Goal: Task Accomplishment & Management: Manage account settings

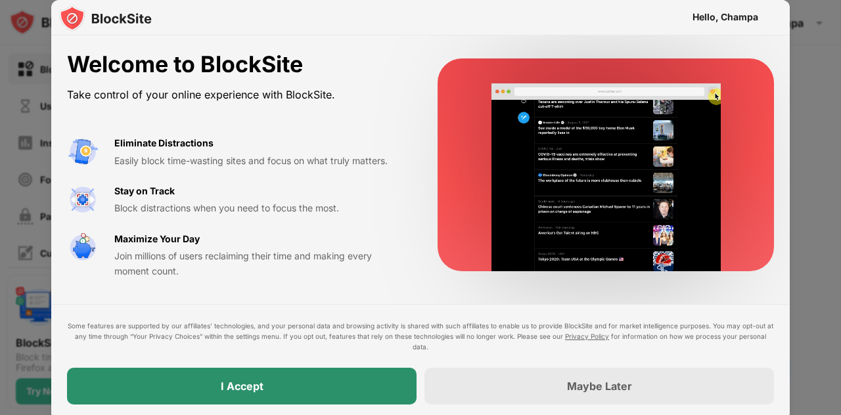
click at [227, 385] on div "I Accept" at bounding box center [242, 386] width 43 height 13
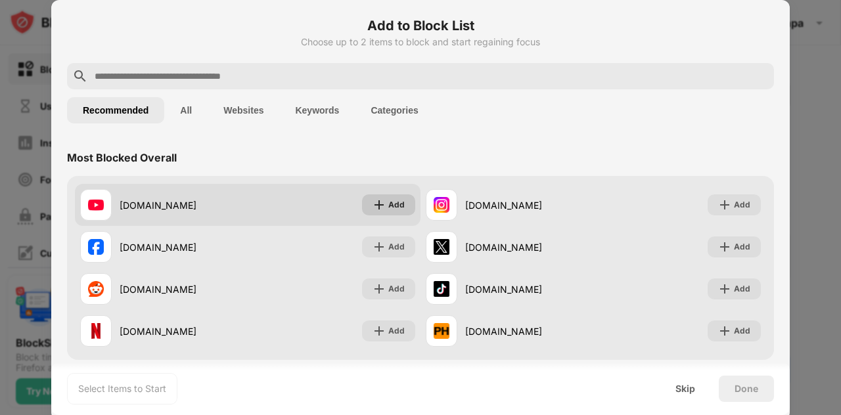
click at [383, 201] on div "Add" at bounding box center [388, 204] width 53 height 21
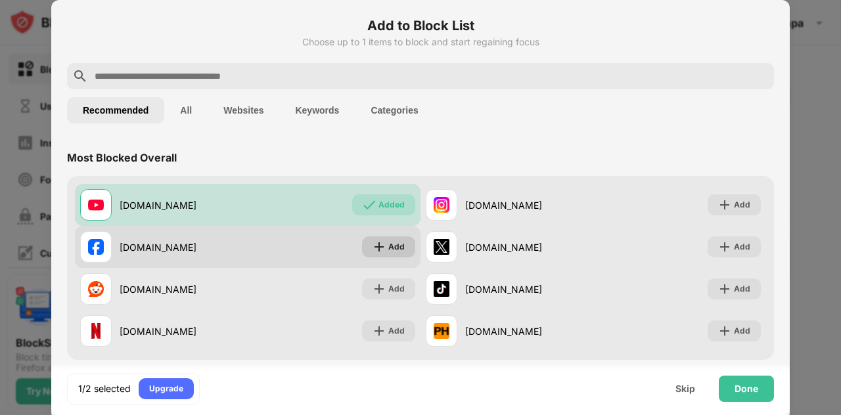
click at [388, 242] on div "Add" at bounding box center [396, 246] width 16 height 13
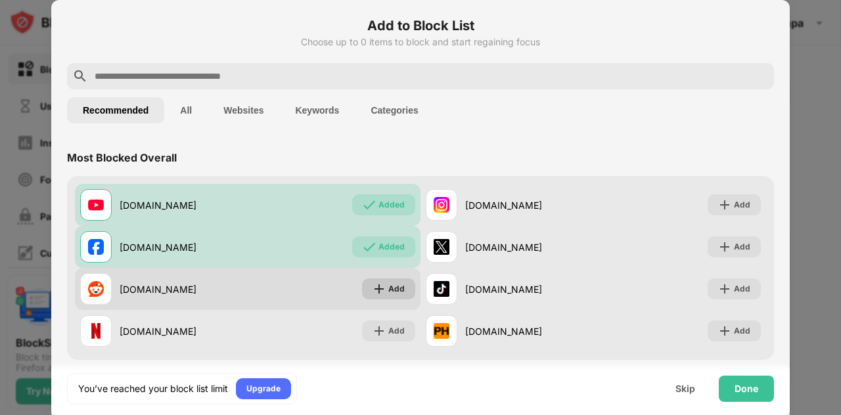
click at [380, 280] on div "Add" at bounding box center [388, 288] width 53 height 21
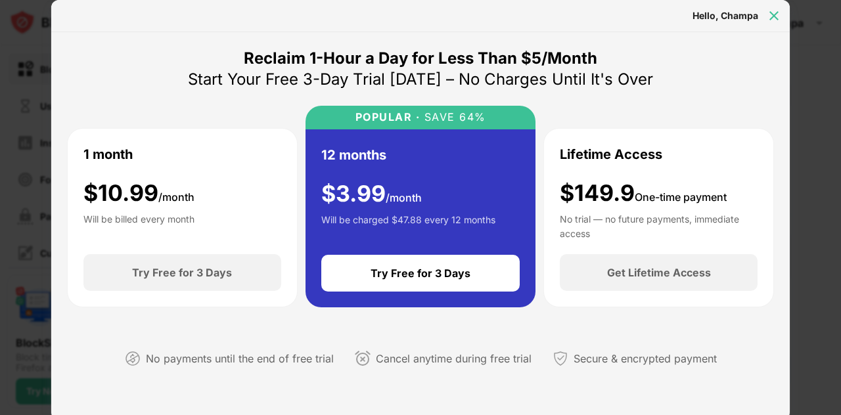
click at [774, 14] on img at bounding box center [773, 15] width 13 height 13
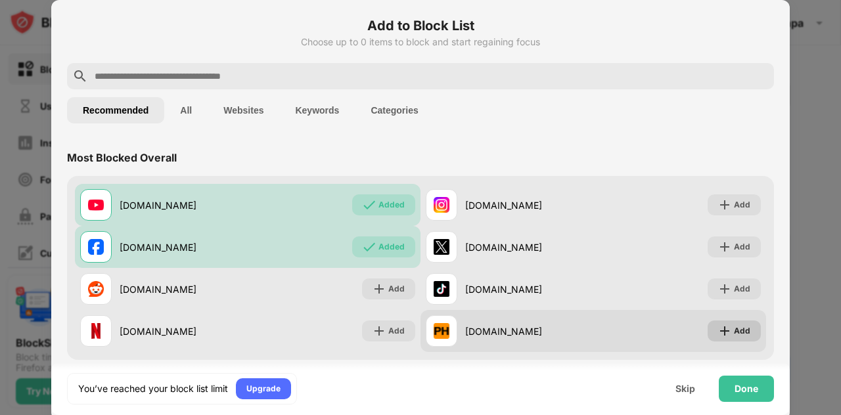
click at [718, 329] on img at bounding box center [724, 330] width 13 height 13
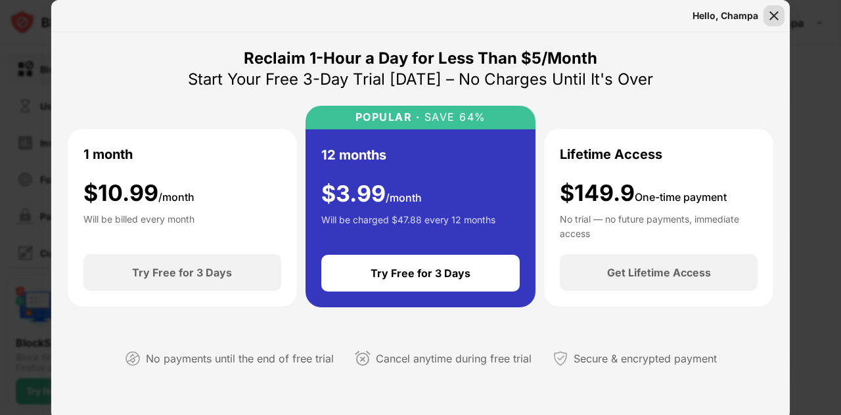
click at [767, 18] on img at bounding box center [773, 15] width 13 height 13
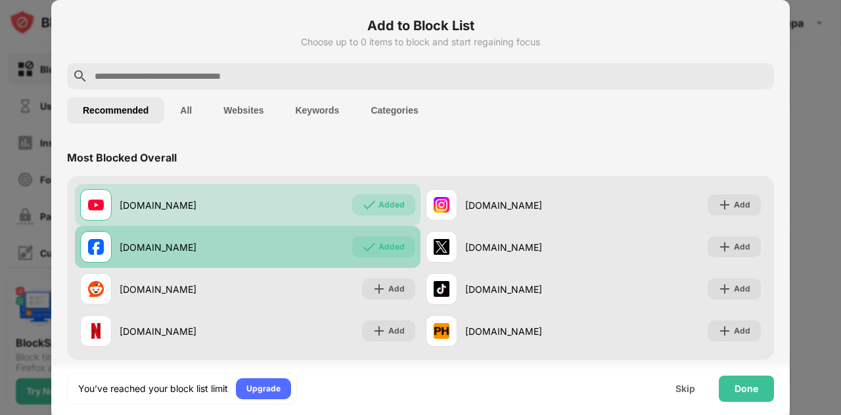
click at [385, 247] on div "Added" at bounding box center [391, 246] width 26 height 13
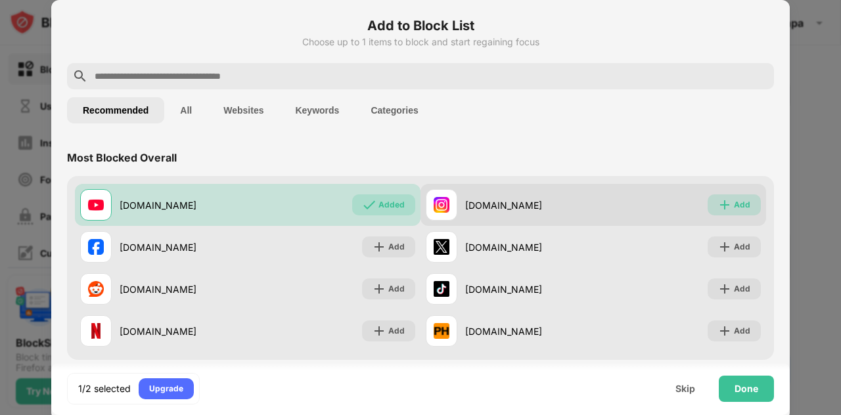
click at [734, 206] on div "Add" at bounding box center [742, 204] width 16 height 13
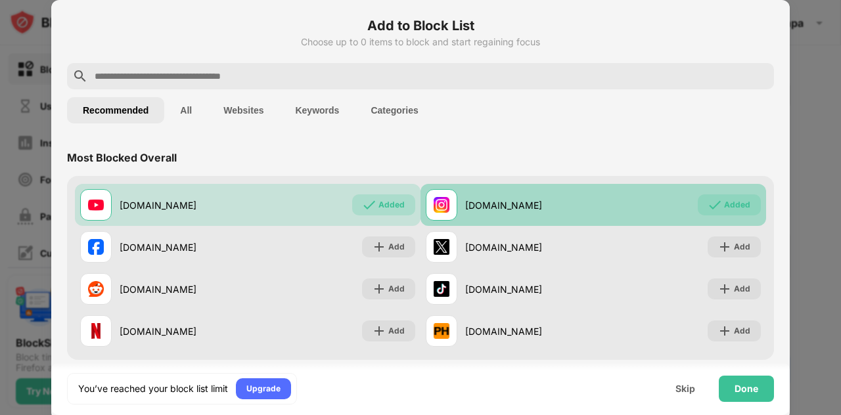
click at [709, 204] on img at bounding box center [714, 204] width 13 height 13
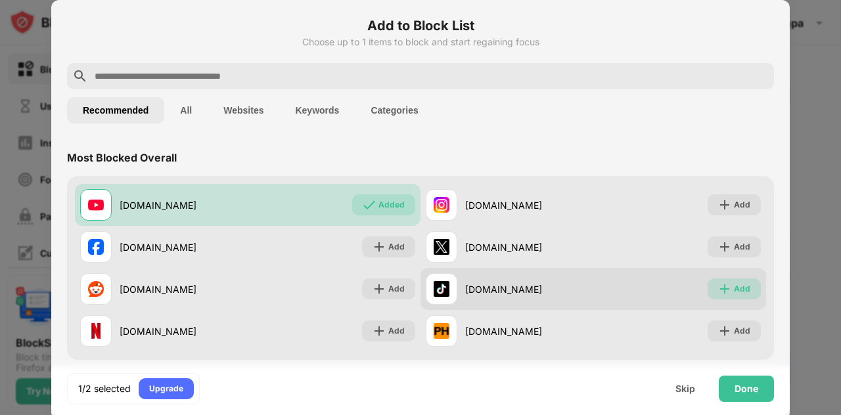
click at [734, 286] on div "Add" at bounding box center [742, 288] width 16 height 13
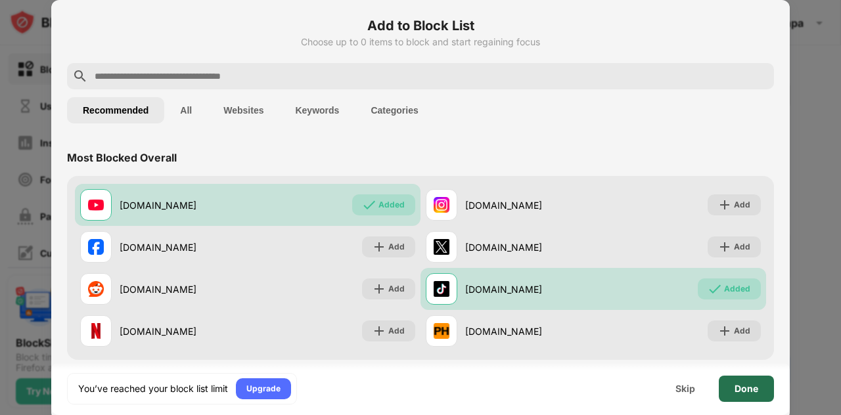
click at [757, 389] on div "Done" at bounding box center [746, 389] width 24 height 11
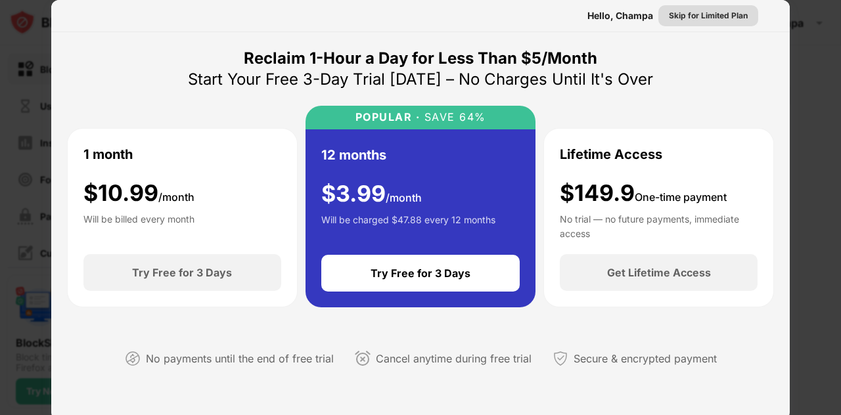
click at [691, 20] on div "Skip for Limited Plan" at bounding box center [708, 15] width 79 height 13
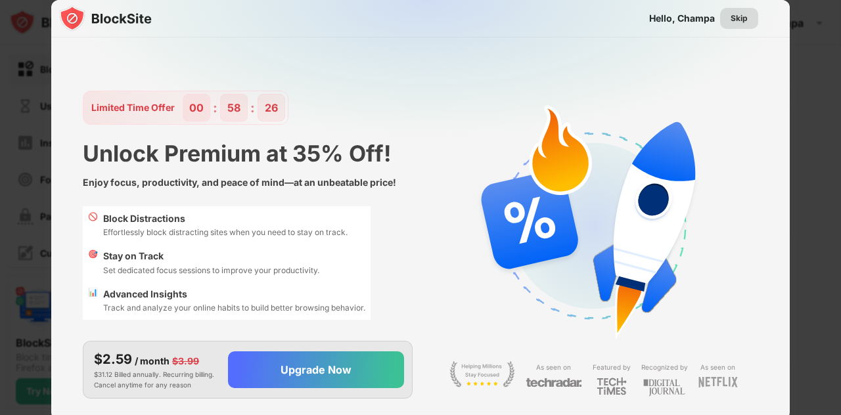
click at [735, 18] on div "Skip" at bounding box center [738, 18] width 17 height 13
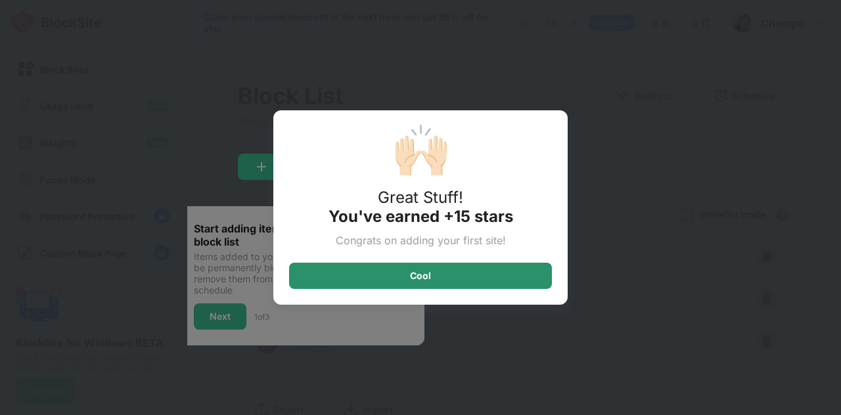
click at [406, 278] on div "Cool" at bounding box center [420, 276] width 263 height 26
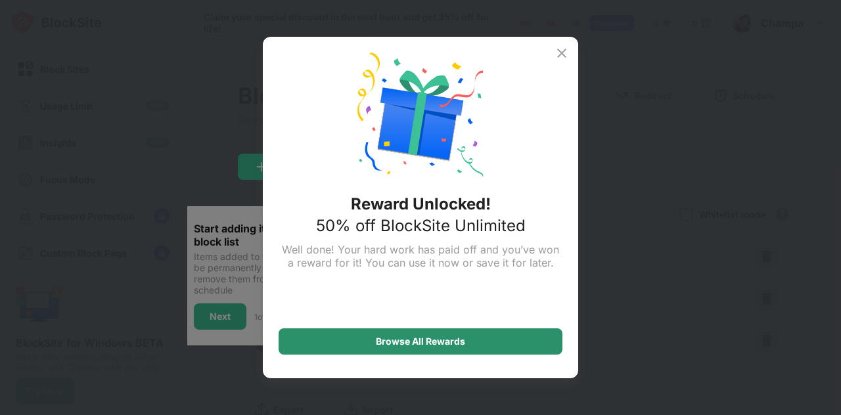
click at [431, 346] on div "Browse All Rewards" at bounding box center [420, 341] width 89 height 11
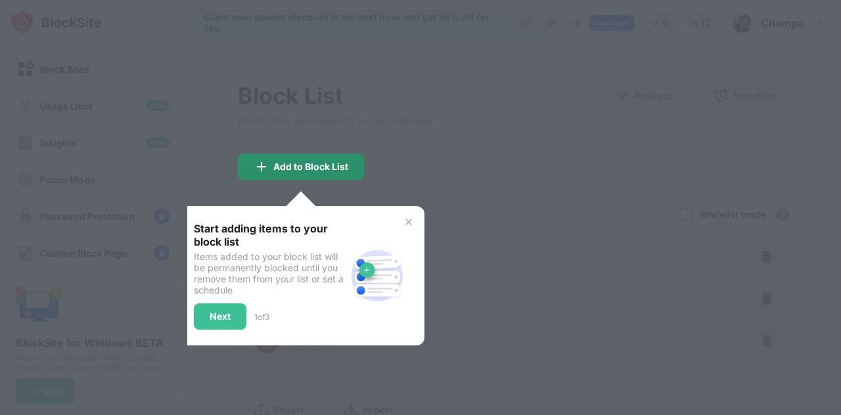
click at [301, 169] on div "Add to Block List" at bounding box center [310, 167] width 75 height 11
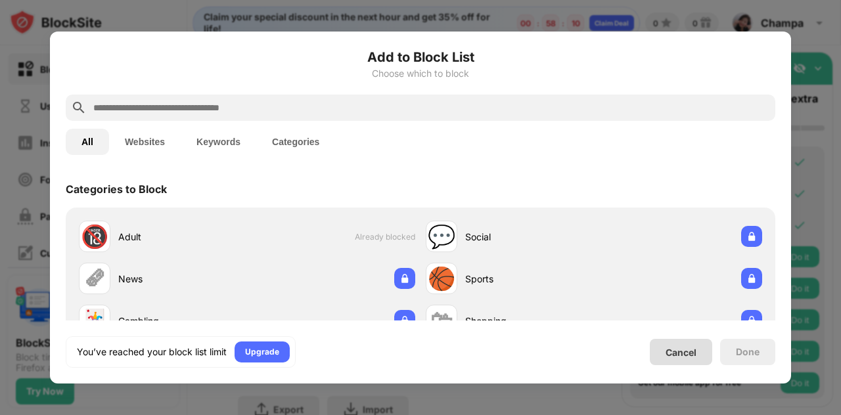
click at [668, 359] on div "Cancel" at bounding box center [681, 352] width 62 height 26
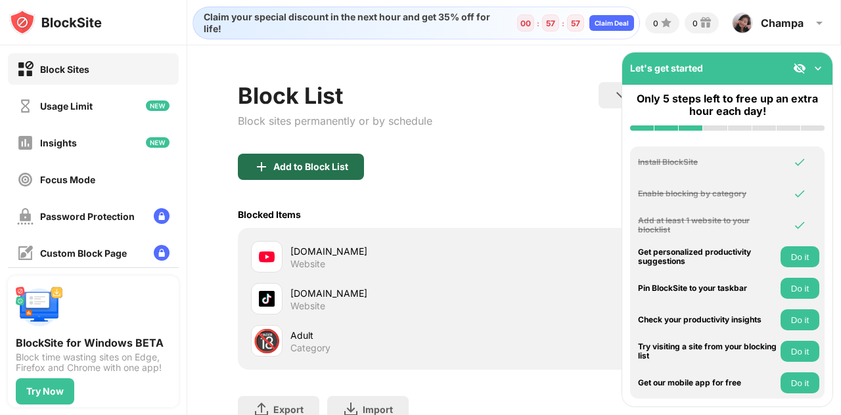
click at [309, 169] on div "Add to Block List" at bounding box center [310, 167] width 75 height 11
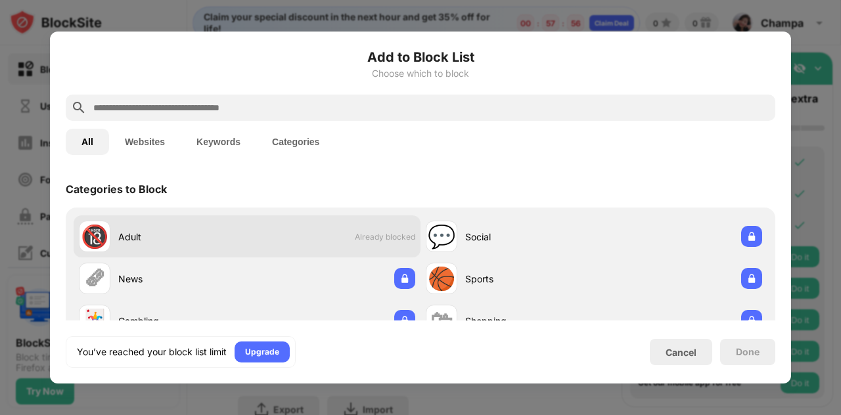
scroll to position [328, 0]
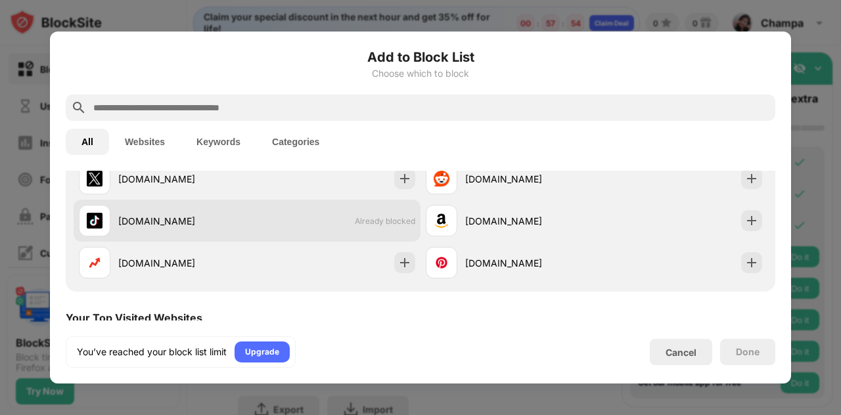
click at [200, 223] on div "[DOMAIN_NAME]" at bounding box center [182, 221] width 129 height 14
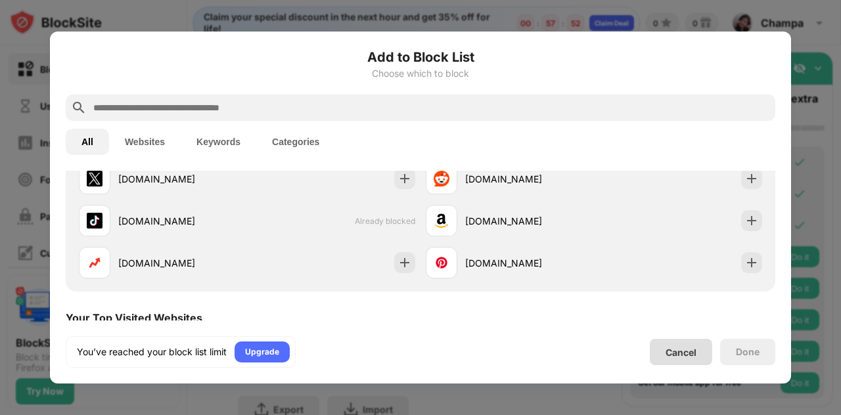
click at [670, 351] on div "Cancel" at bounding box center [680, 352] width 31 height 11
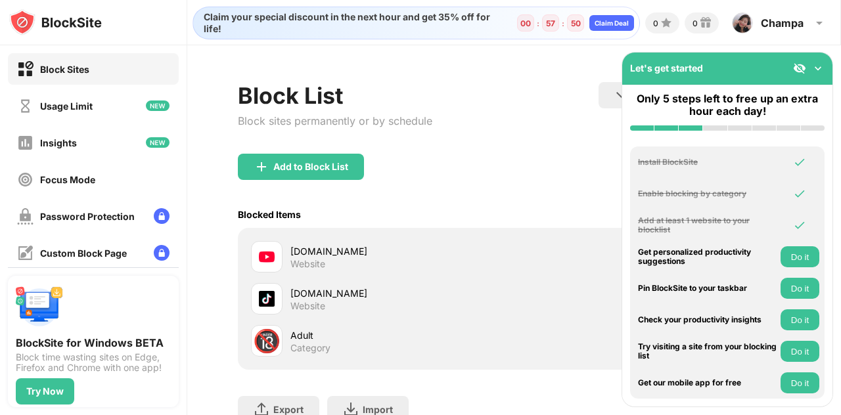
scroll to position [103, 0]
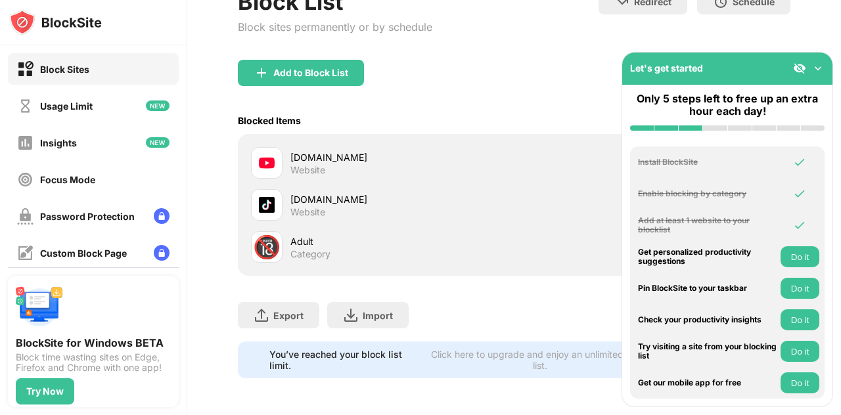
click at [437, 354] on div "Click here to upgrade and enjoy an unlimited block list." at bounding box center [541, 360] width 226 height 22
click at [516, 284] on div "Export Export Files (for websites items only) Import Import Files (for websites…" at bounding box center [514, 309] width 552 height 66
click at [792, 286] on button "Do it" at bounding box center [799, 288] width 39 height 21
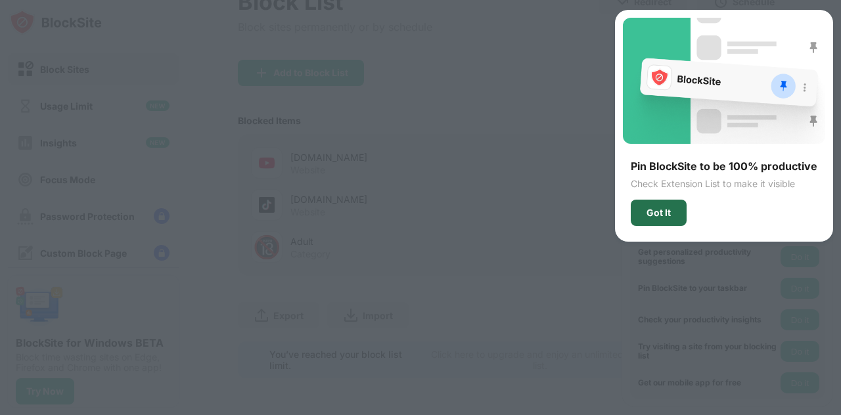
click at [659, 217] on div "Got It" at bounding box center [658, 213] width 56 height 26
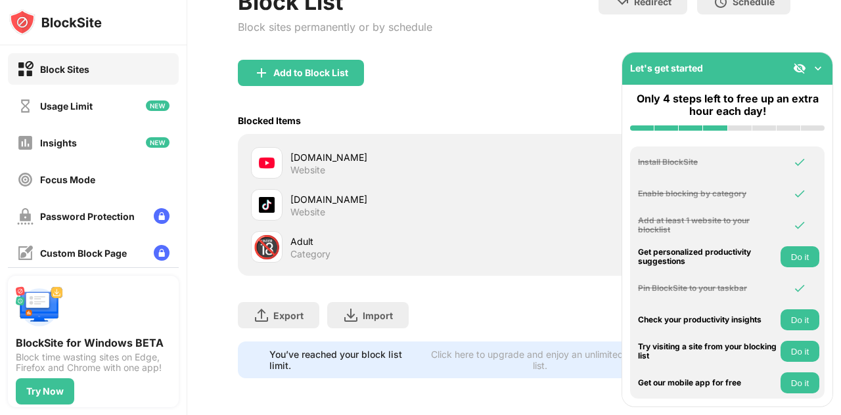
click at [650, 26] on div "Redirect Choose a site to be redirected to when blocking is active Schedule Sel…" at bounding box center [694, 16] width 192 height 56
click at [801, 255] on button "Do it" at bounding box center [799, 256] width 39 height 21
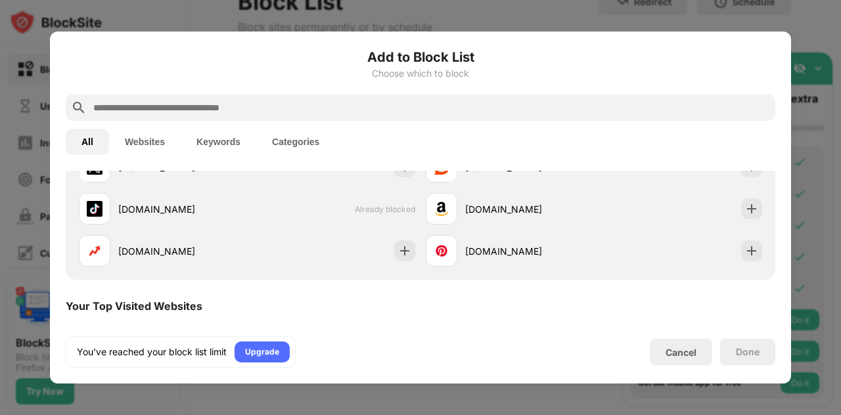
scroll to position [457, 0]
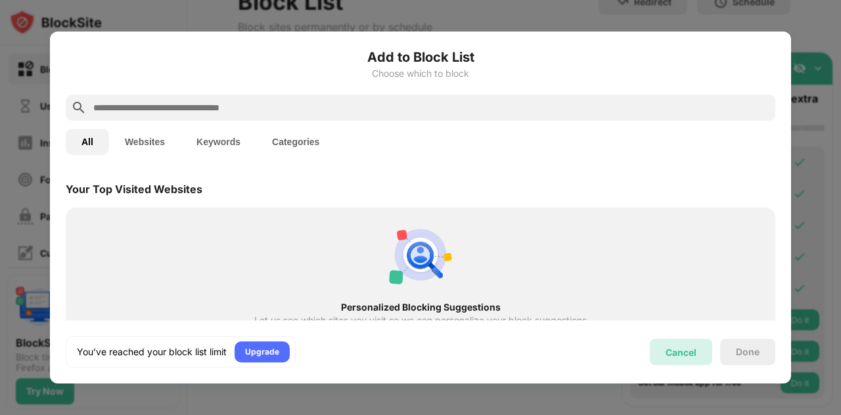
click at [676, 353] on div "Cancel" at bounding box center [680, 352] width 31 height 11
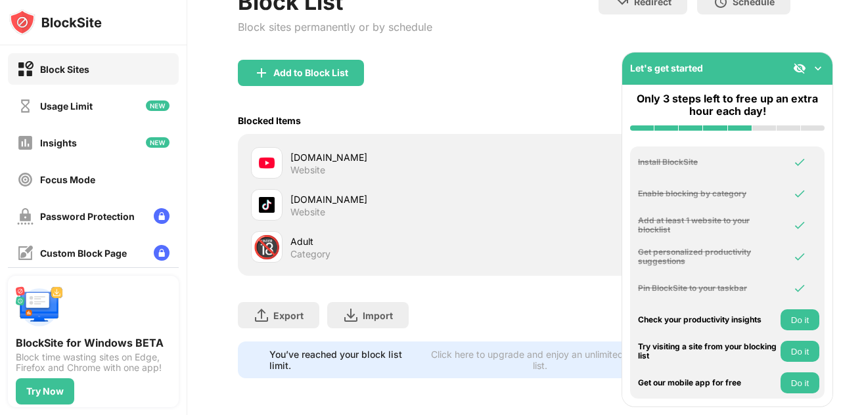
click at [797, 319] on button "Do it" at bounding box center [799, 319] width 39 height 21
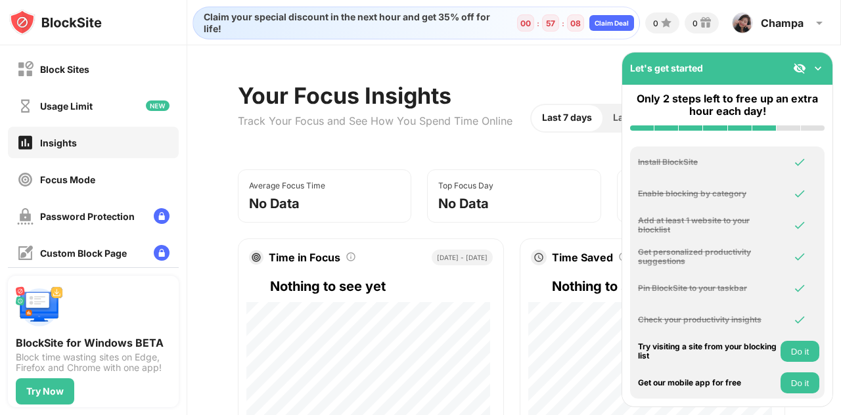
scroll to position [328, 0]
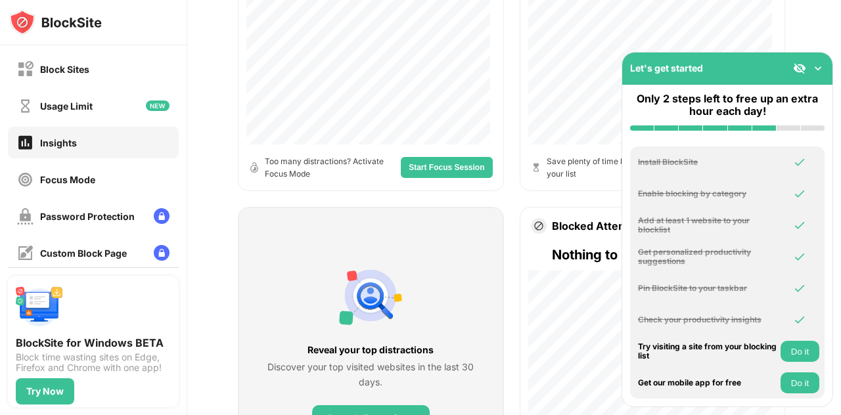
click at [437, 167] on span "Start Focus Session" at bounding box center [446, 168] width 76 height 8
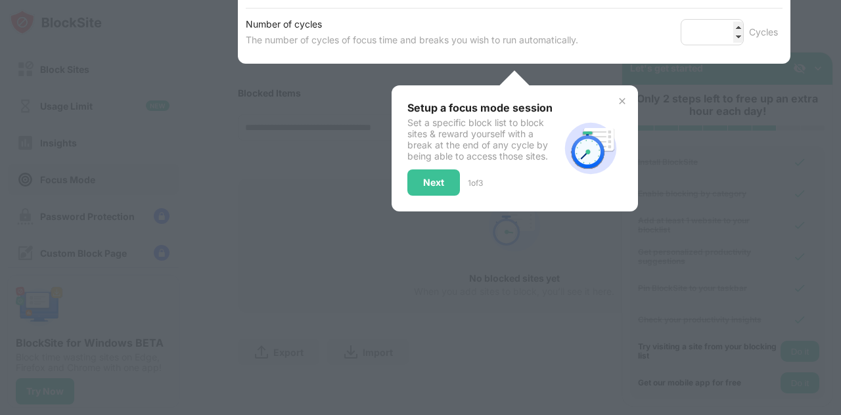
click at [615, 101] on div "Setup a focus mode session Set a specific block list to block sites & reward yo…" at bounding box center [514, 148] width 215 height 95
click at [617, 96] on img at bounding box center [622, 101] width 11 height 11
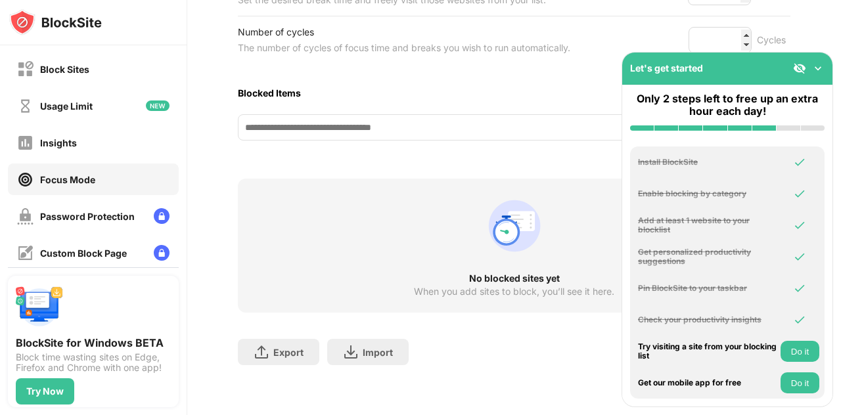
click at [804, 346] on button "Do it" at bounding box center [799, 351] width 39 height 21
click at [742, 352] on div "Try visiting a site from your blocking list" at bounding box center [707, 351] width 139 height 19
click at [677, 353] on div "Try visiting a site from your blocking list" at bounding box center [707, 351] width 139 height 19
click at [395, 211] on div "No blocked sites yet When you add sites to block, you’ll see it here." at bounding box center [514, 246] width 552 height 134
click at [788, 376] on button "Do it" at bounding box center [799, 382] width 39 height 21
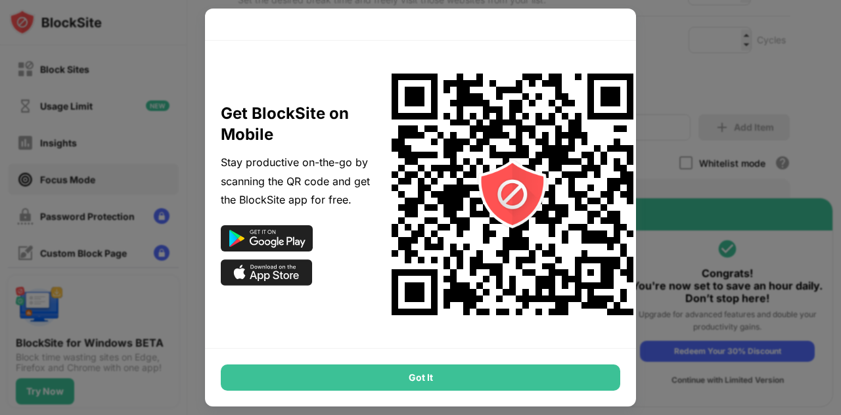
click at [183, 97] on div at bounding box center [420, 207] width 841 height 415
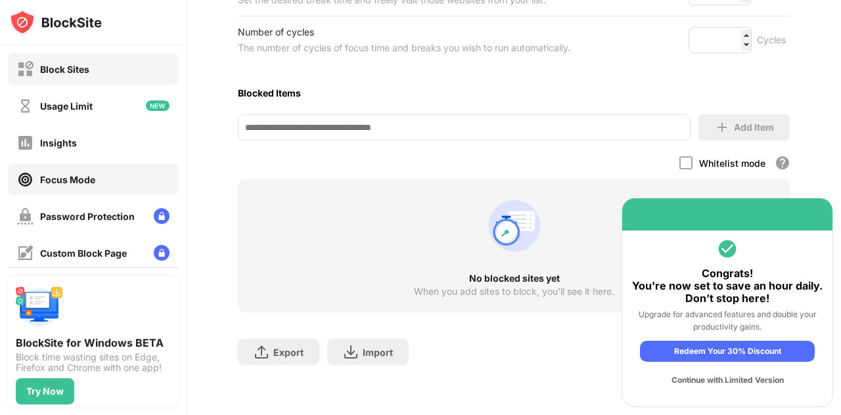
click at [59, 64] on div "Block Sites" at bounding box center [64, 69] width 49 height 11
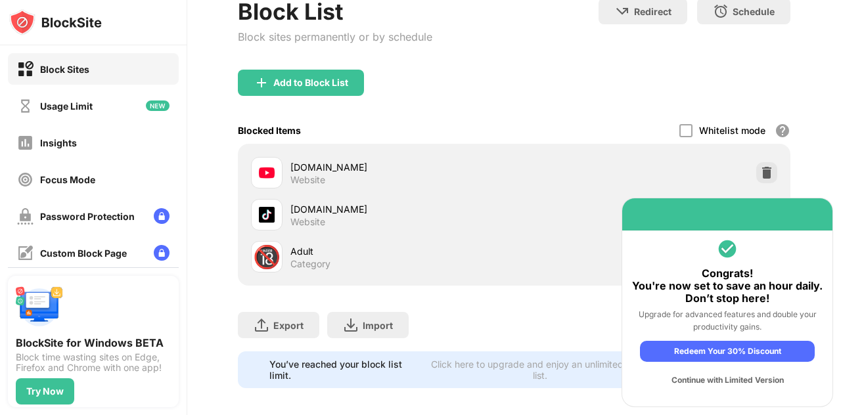
scroll to position [103, 0]
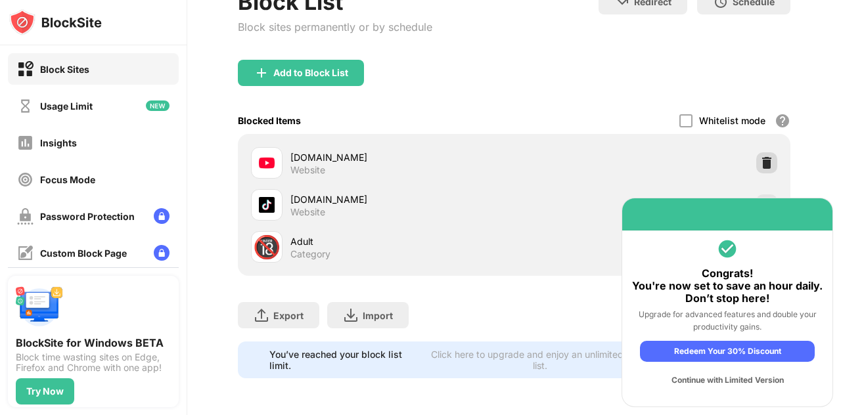
click at [760, 156] on img at bounding box center [766, 162] width 13 height 13
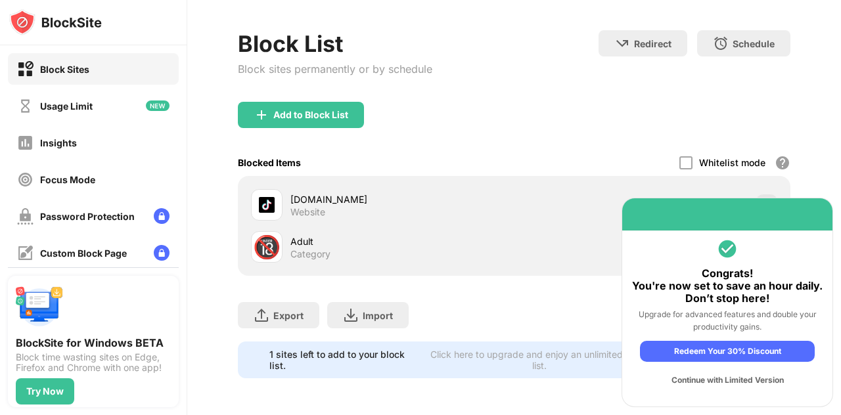
scroll to position [61, 0]
click at [343, 102] on div "Add to Block List" at bounding box center [301, 115] width 126 height 26
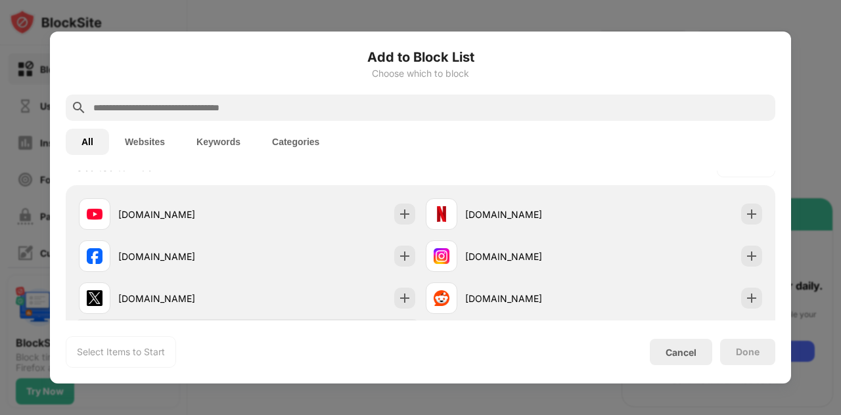
scroll to position [206, 0]
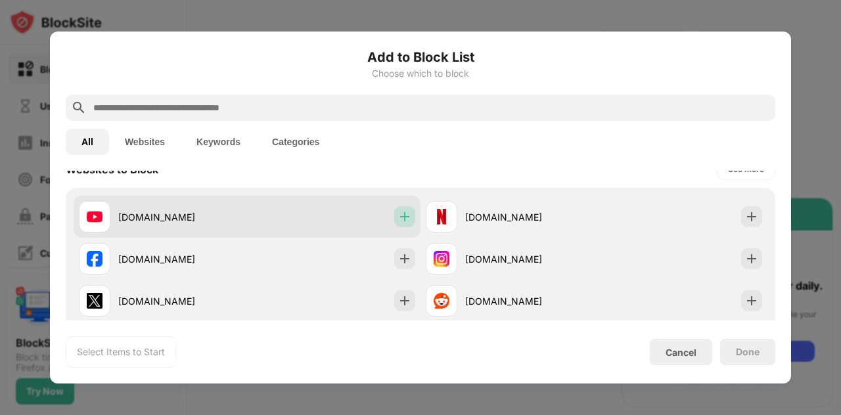
click at [406, 213] on div at bounding box center [404, 216] width 21 height 21
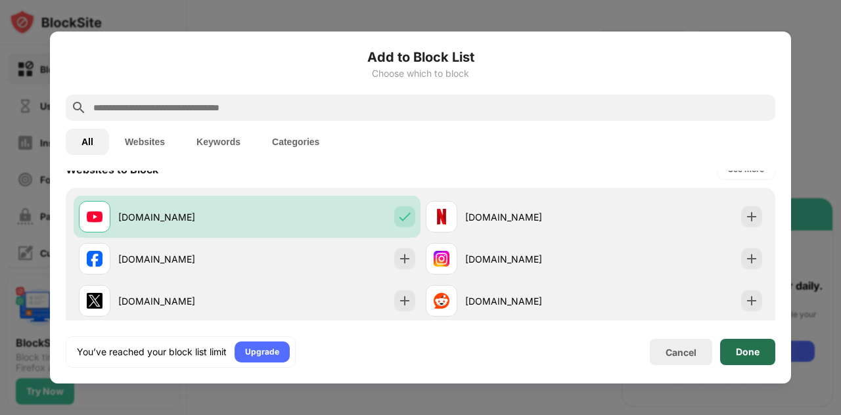
click at [754, 364] on div "Done" at bounding box center [747, 352] width 55 height 26
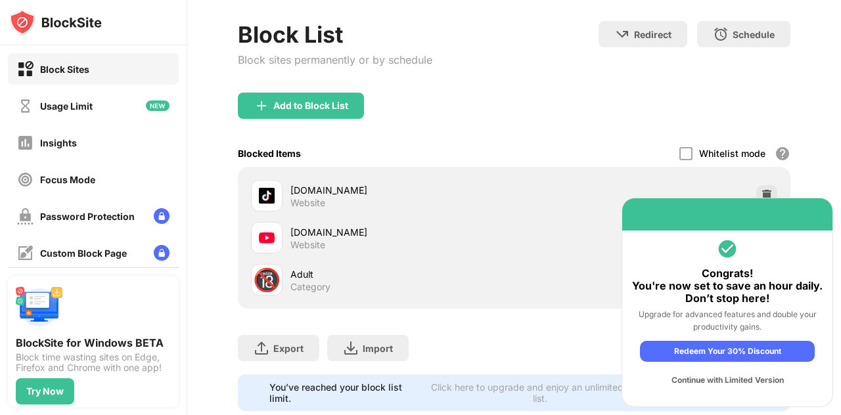
scroll to position [103, 0]
